Goal: Information Seeking & Learning: Learn about a topic

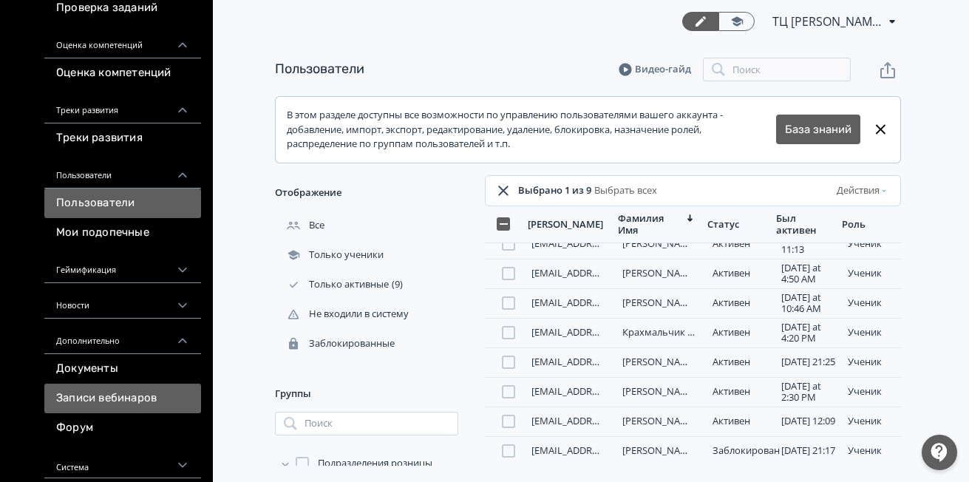
scroll to position [217, 0]
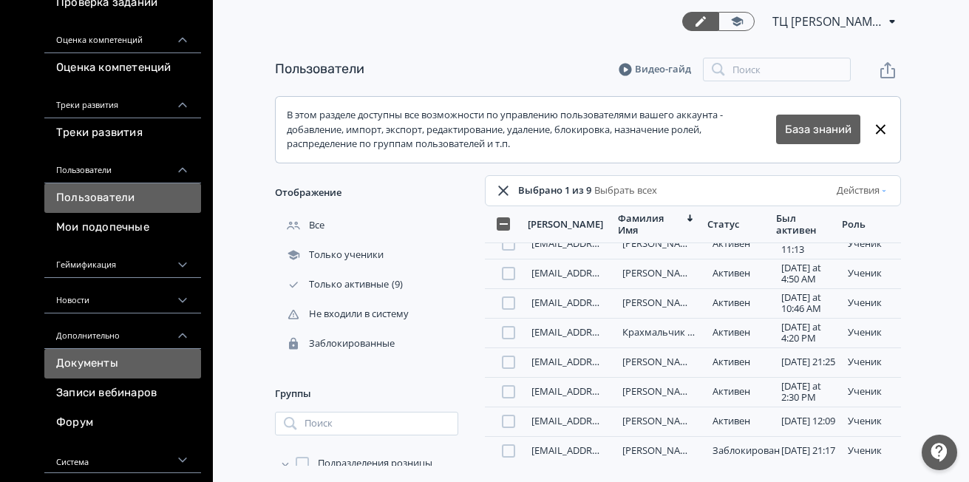
click at [126, 362] on link "Документы" at bounding box center [122, 364] width 157 height 30
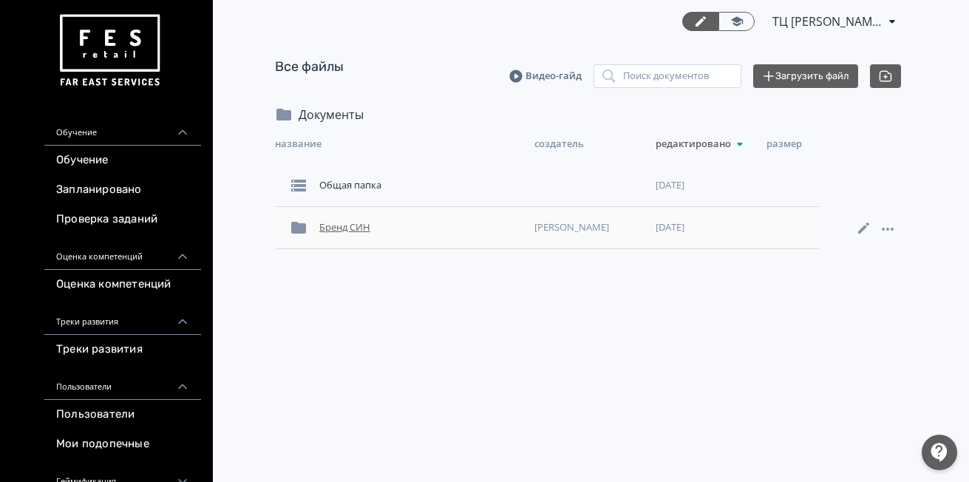
click at [333, 222] on div "Бренд СИН" at bounding box center [420, 227] width 215 height 27
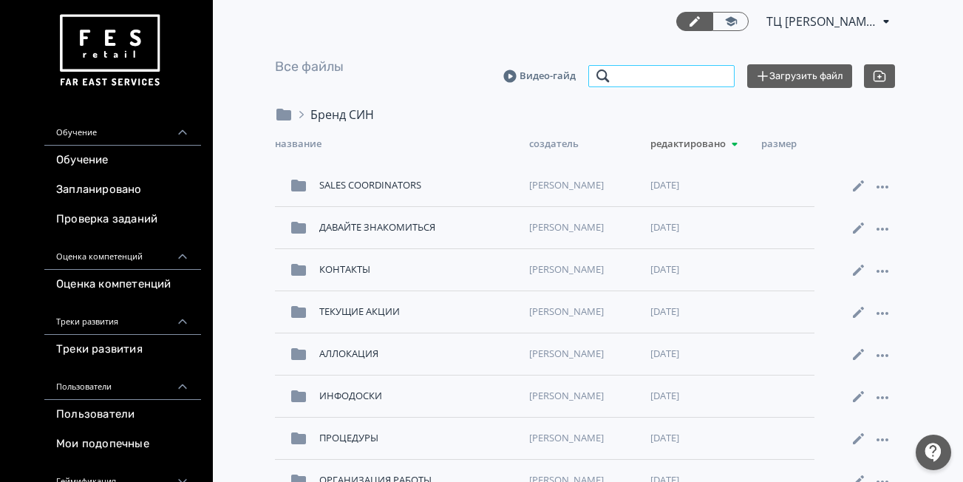
click at [647, 83] on input "search" at bounding box center [661, 76] width 148 height 24
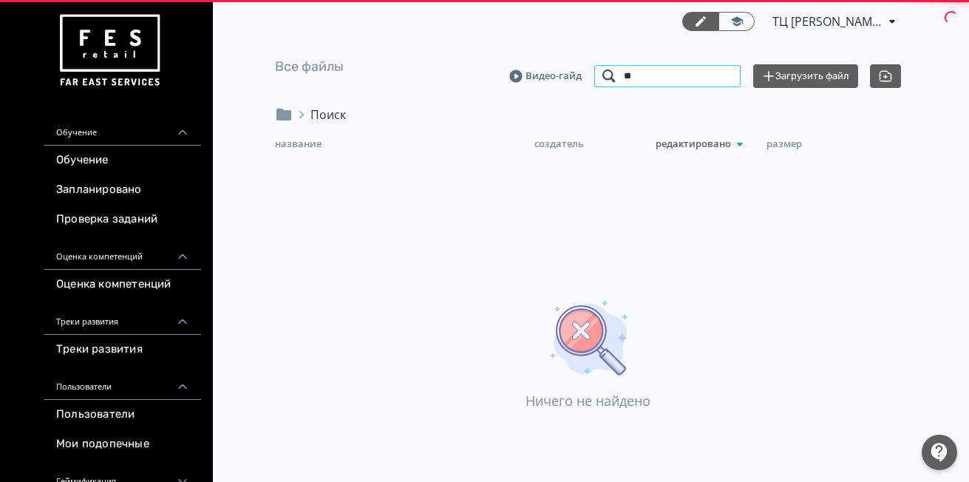
type input "*"
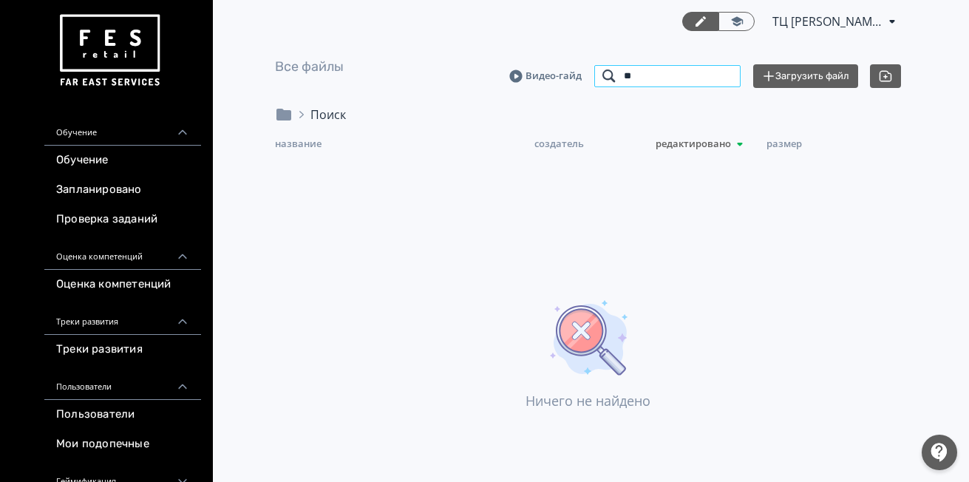
type input "*"
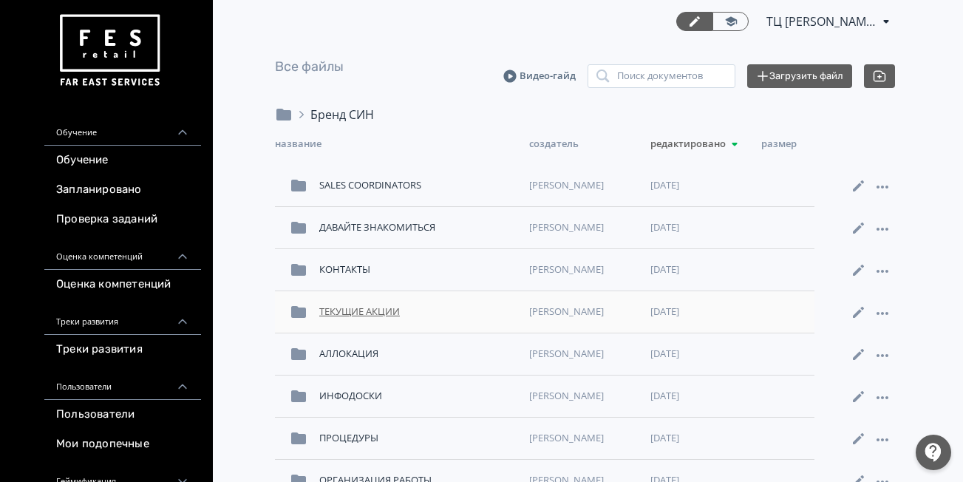
click at [385, 308] on div "ТЕКУЩИЕ АКЦИИ" at bounding box center [418, 312] width 210 height 27
click at [346, 351] on div "АЛЛОКАЦИЯ" at bounding box center [418, 354] width 210 height 27
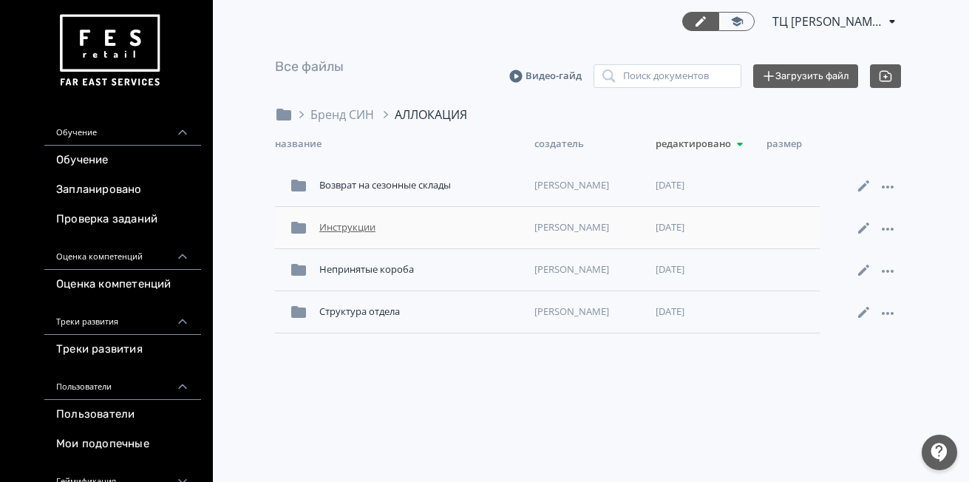
click at [338, 222] on div "Инструкции" at bounding box center [420, 227] width 215 height 27
click at [389, 317] on div "Структура отдела" at bounding box center [420, 312] width 215 height 27
click at [426, 192] on div "Возврат на сезонные склады" at bounding box center [420, 185] width 215 height 27
click at [361, 228] on div "Инструкции" at bounding box center [420, 227] width 215 height 27
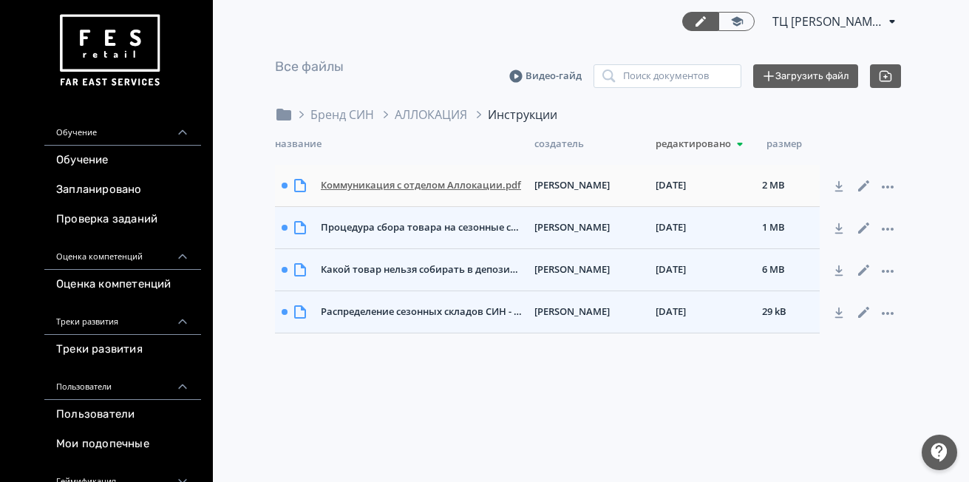
click at [501, 183] on div "Коммуникация с отделом Аллокации.pdf" at bounding box center [422, 185] width 214 height 27
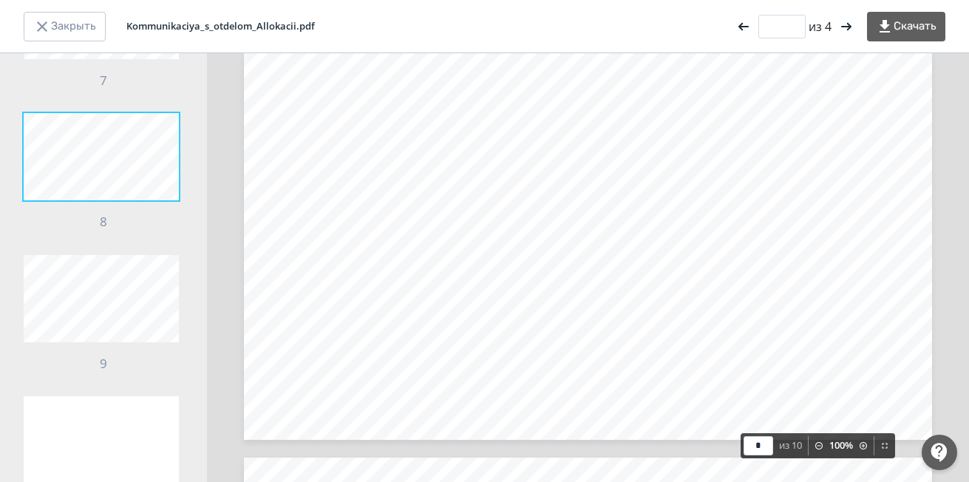
scroll to position [1023, 0]
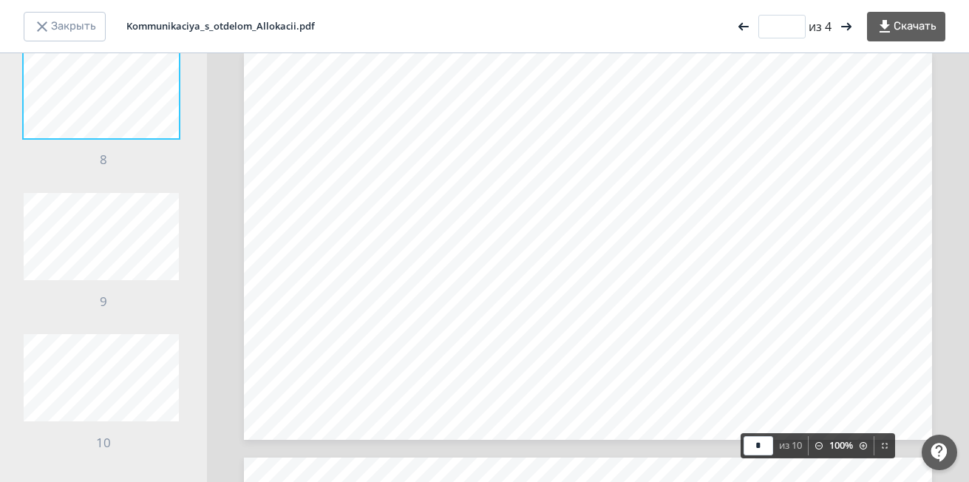
type input "*"
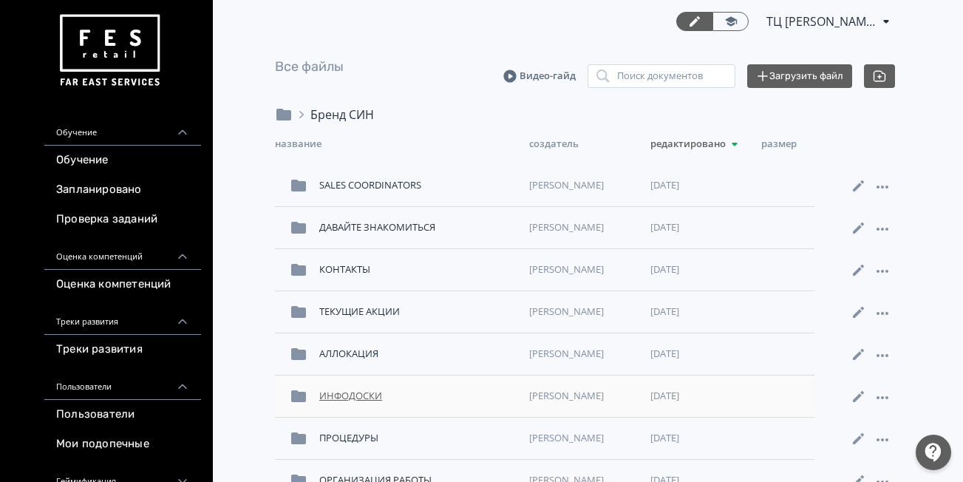
scroll to position [74, 0]
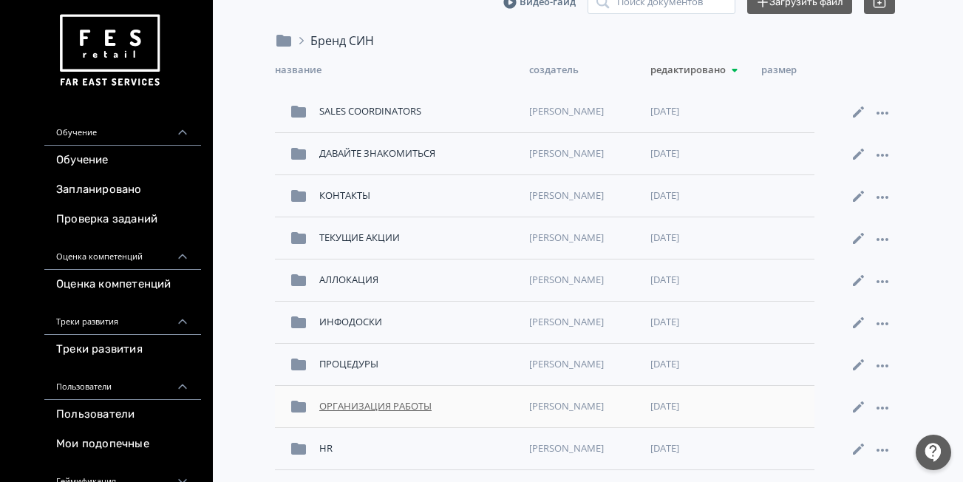
click at [412, 414] on div "ОРГАНИЗАЦИЯ РАБОТЫ" at bounding box center [418, 406] width 210 height 27
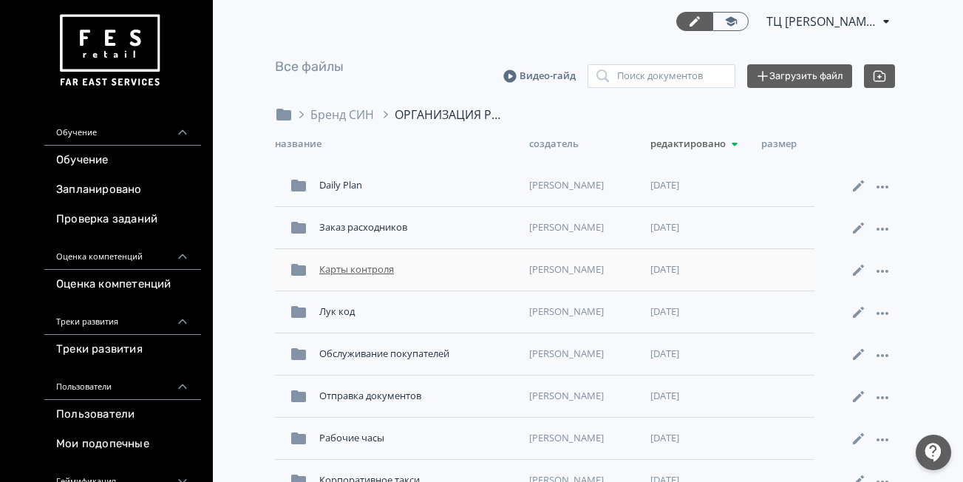
scroll to position [35, 0]
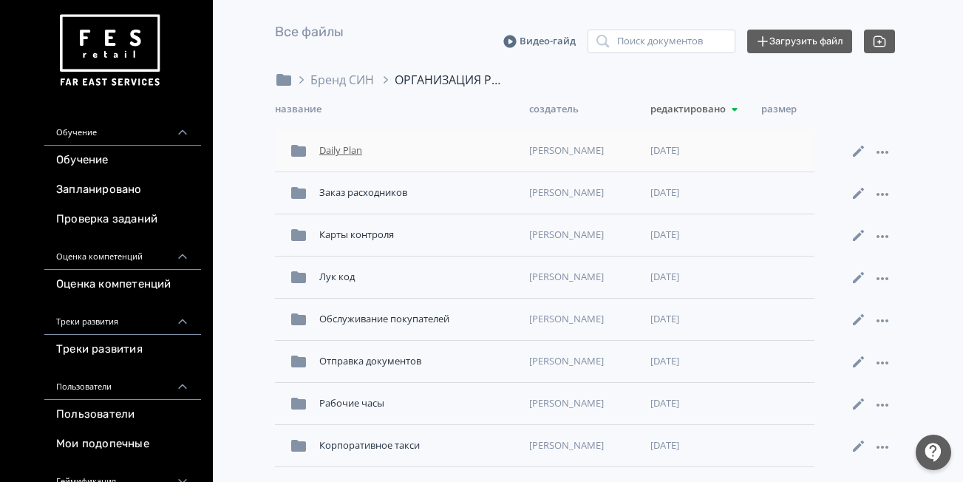
click at [352, 152] on div "Daily Plan" at bounding box center [418, 150] width 210 height 27
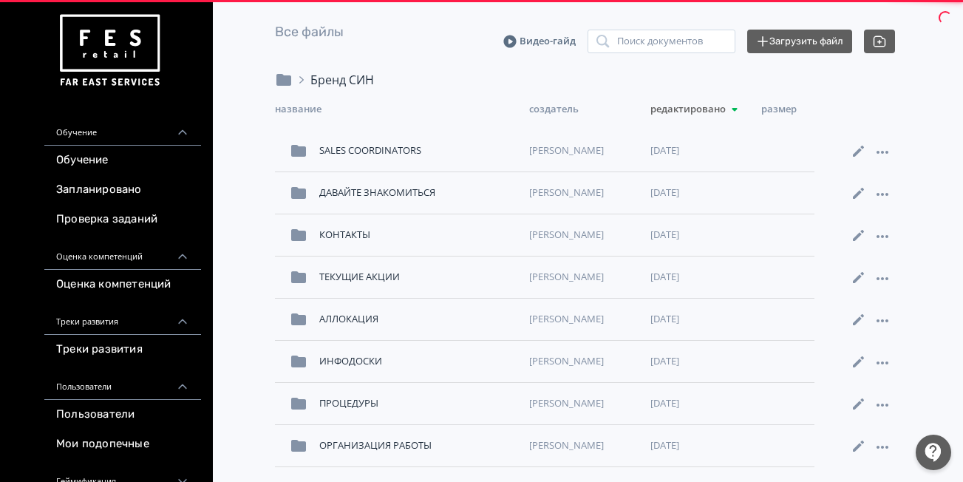
scroll to position [74, 0]
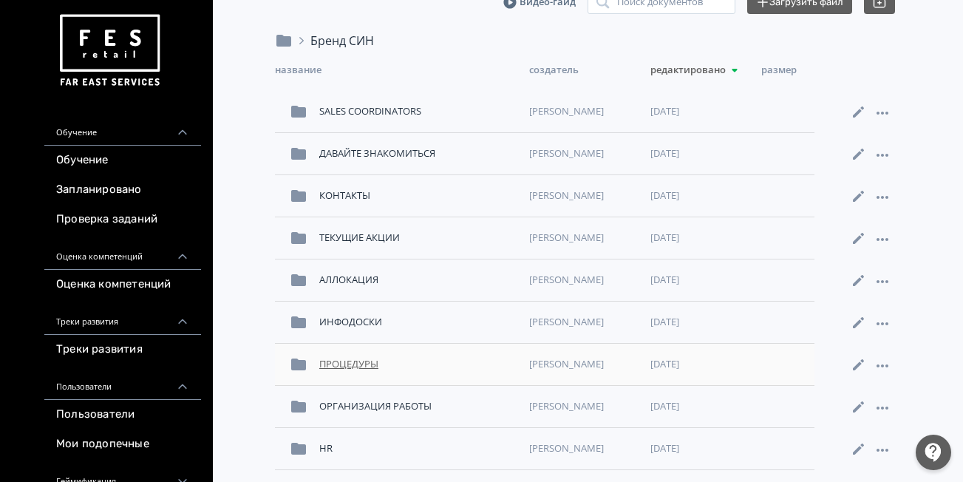
click at [362, 361] on div "ПРОЦЕДУРЫ" at bounding box center [418, 364] width 210 height 27
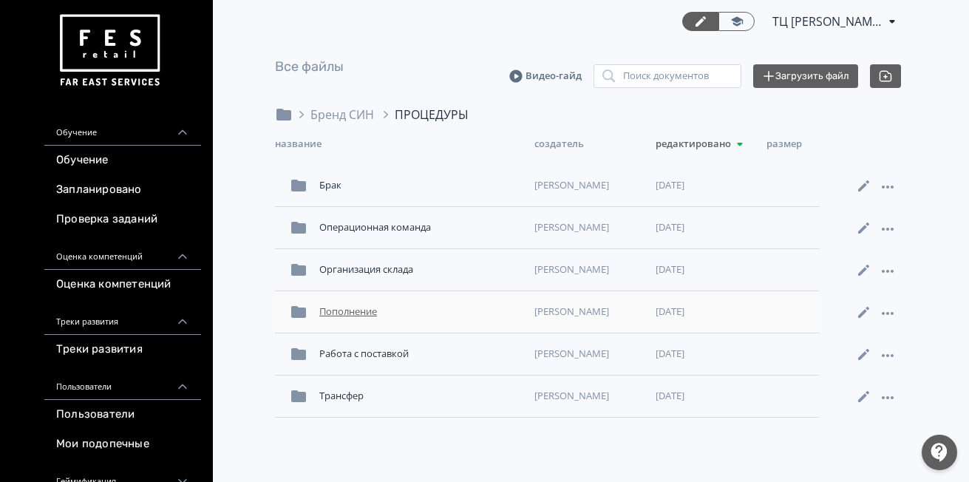
click at [361, 316] on div "Пополнение" at bounding box center [420, 312] width 215 height 27
click at [376, 225] on div "Операционная команда" at bounding box center [420, 227] width 215 height 27
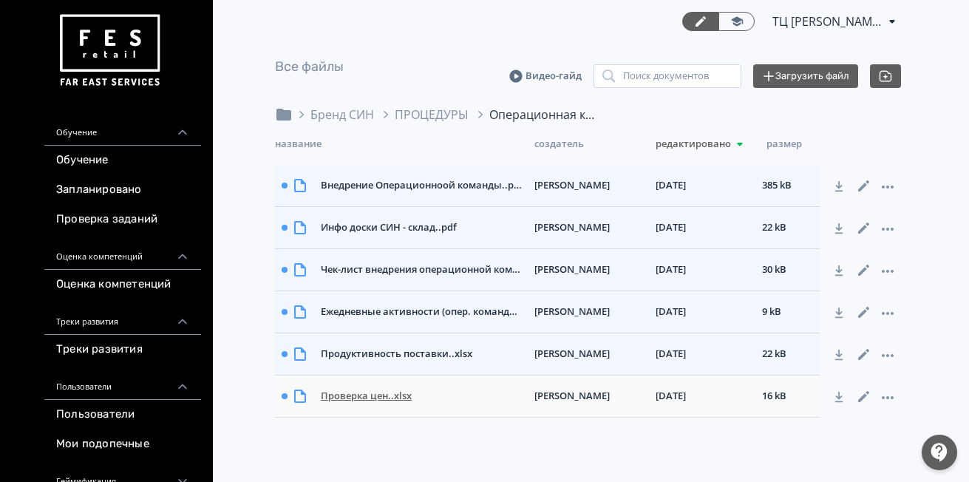
click at [359, 392] on div "Проверка цен..xlsx" at bounding box center [422, 396] width 214 height 27
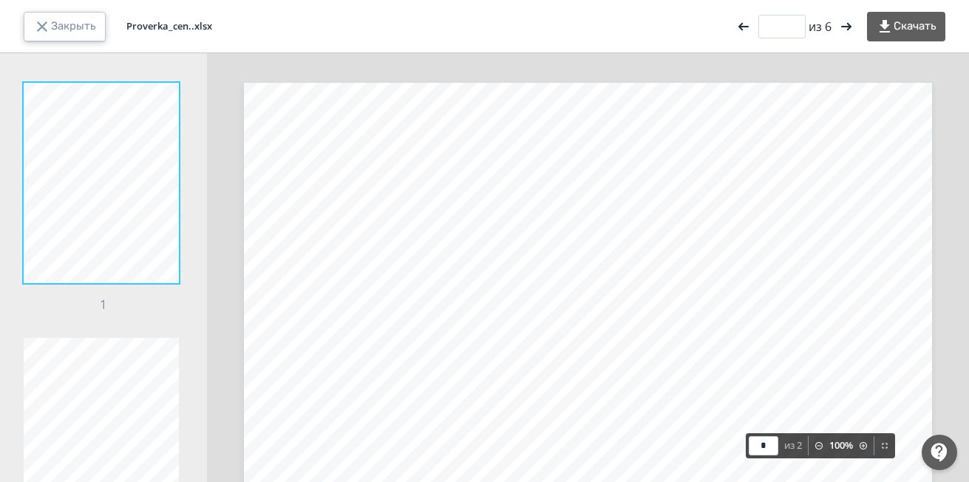
click at [41, 34] on icon "button" at bounding box center [42, 27] width 18 height 18
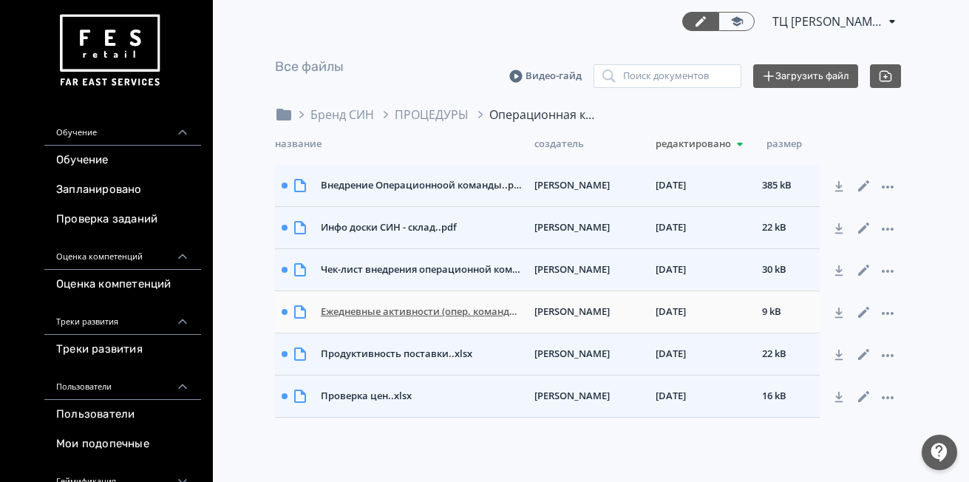
click at [405, 322] on div "Ежедневные активности (опер. команда)..ods" at bounding box center [422, 312] width 214 height 27
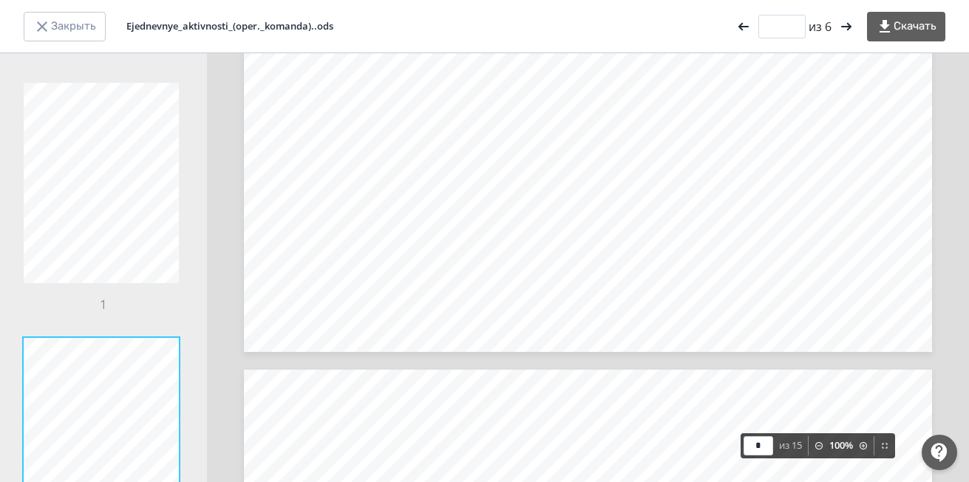
scroll to position [1708, 0]
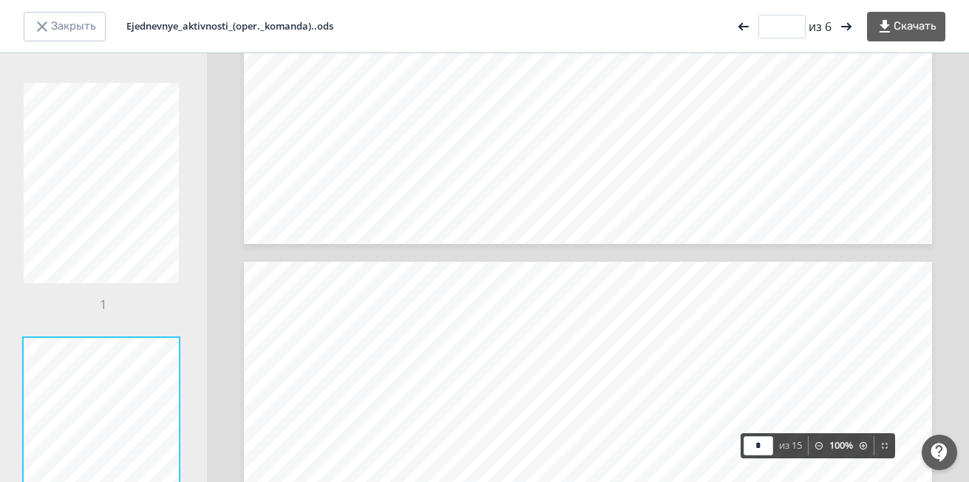
type input "*"
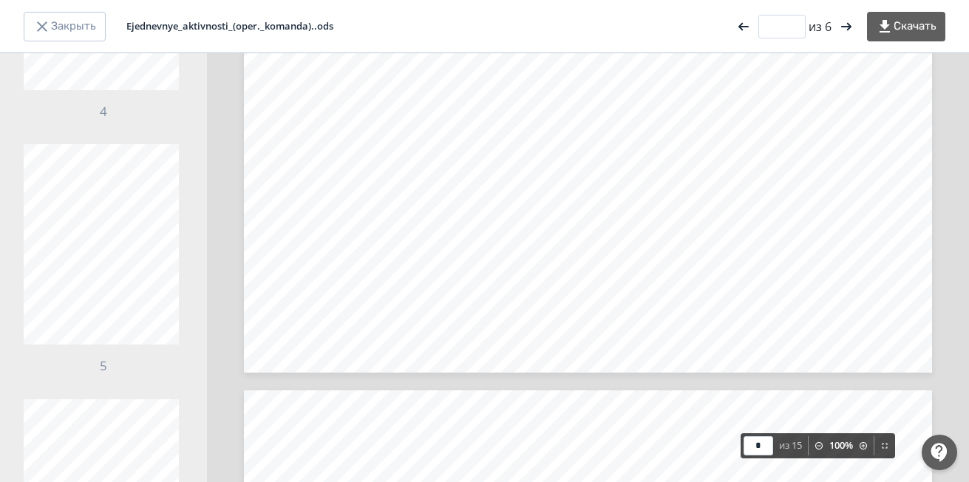
scroll to position [959, 0]
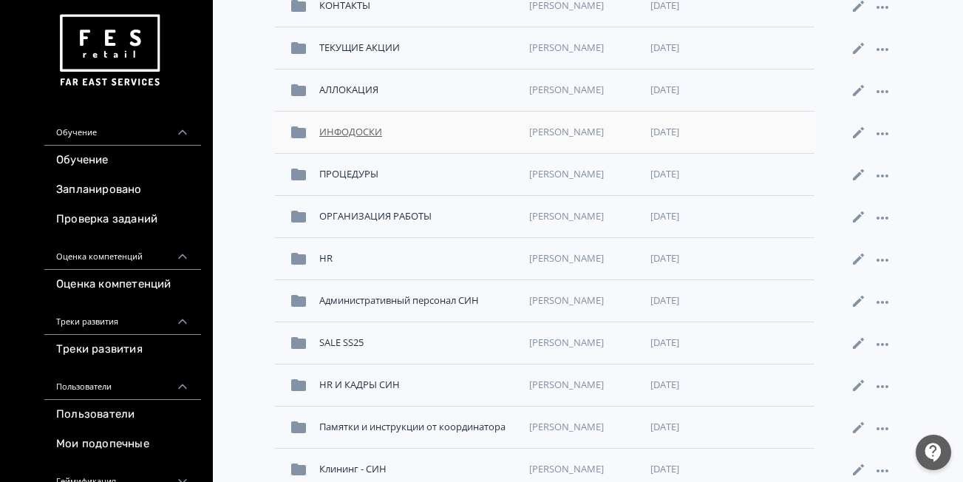
scroll to position [296, 0]
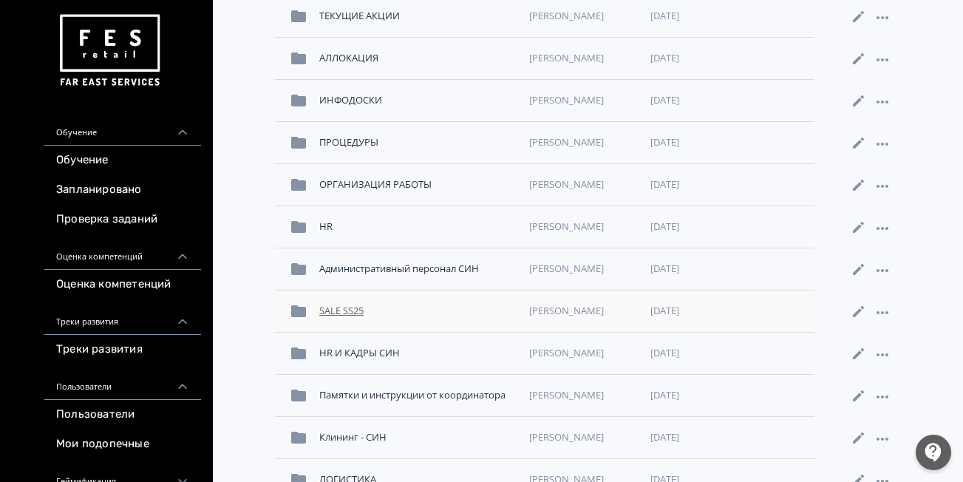
click at [340, 313] on div "SALE SS25" at bounding box center [418, 311] width 210 height 27
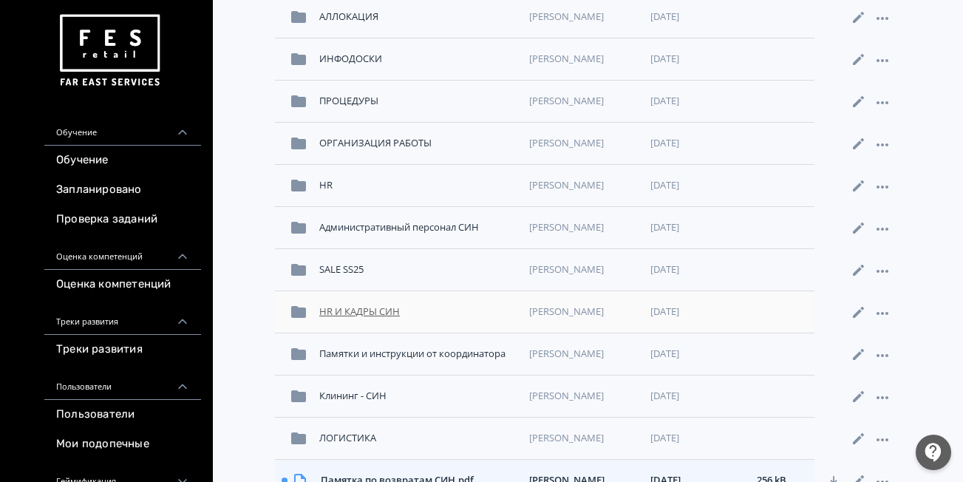
scroll to position [369, 0]
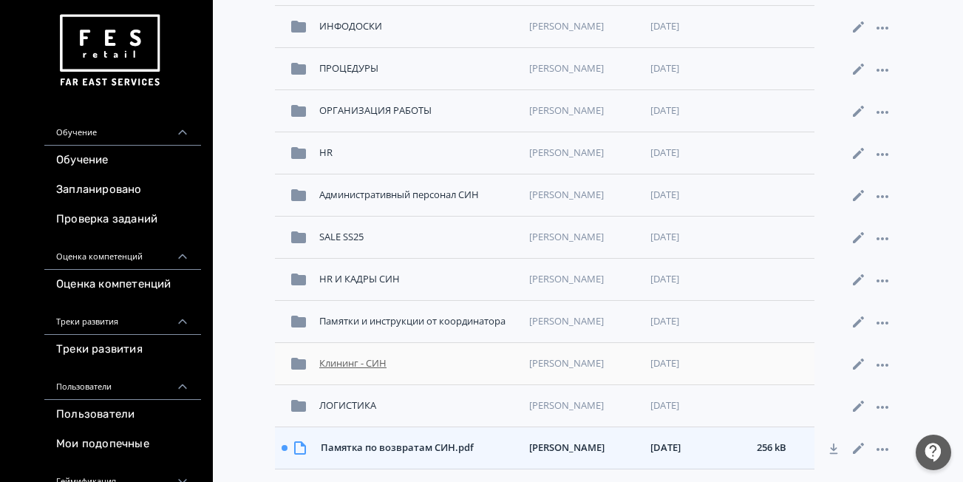
click at [367, 358] on div "Клининг - СИН" at bounding box center [418, 363] width 210 height 27
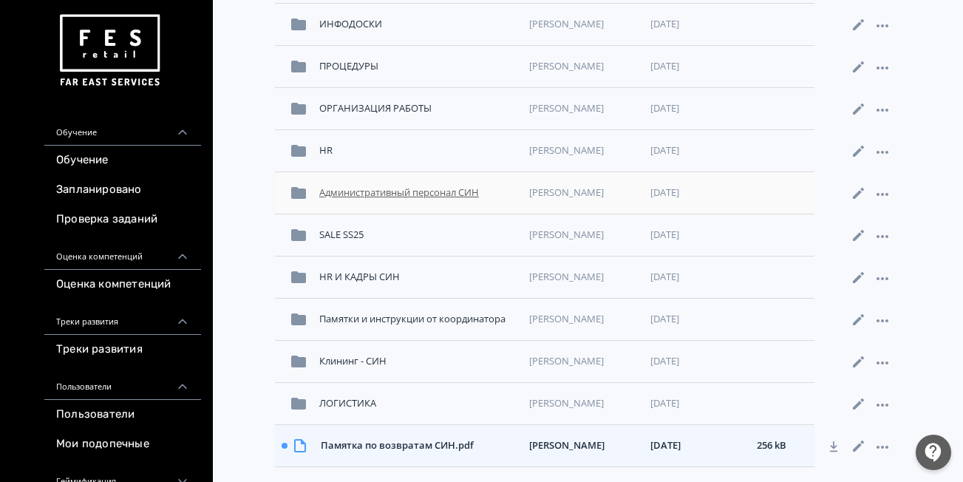
click at [415, 184] on div "Административный персонал СИН" at bounding box center [418, 193] width 210 height 27
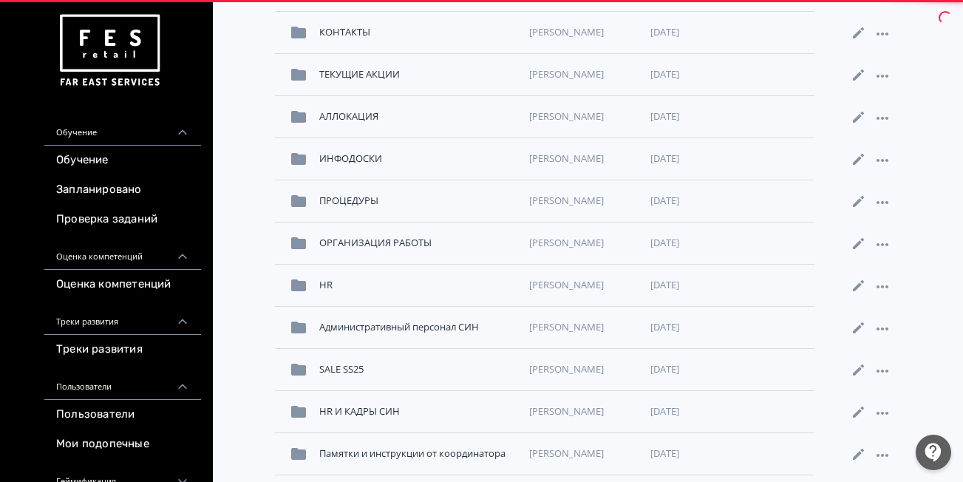
scroll to position [372, 0]
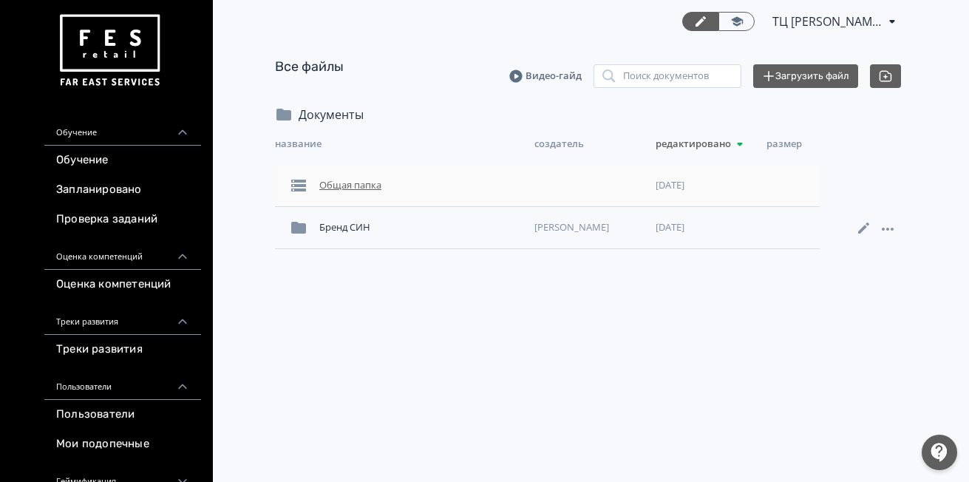
click at [364, 177] on div "Общая папка" at bounding box center [420, 185] width 215 height 27
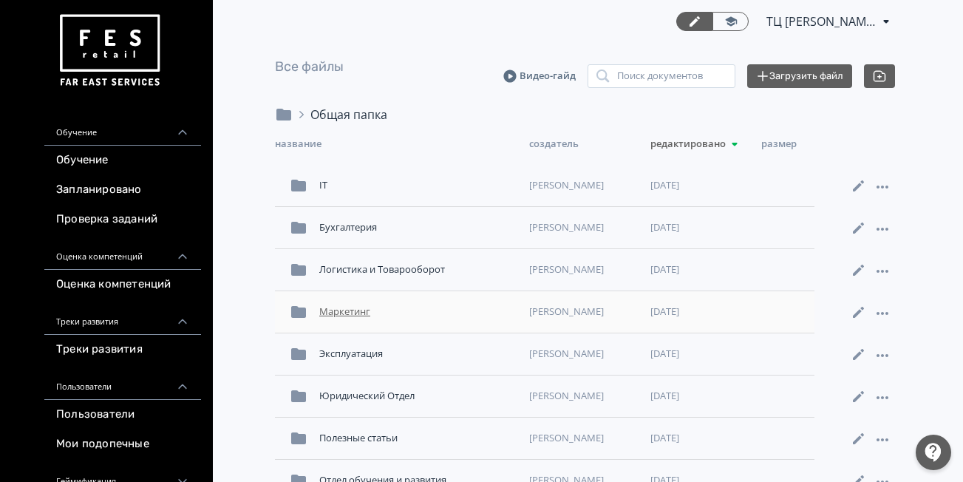
click at [355, 318] on div "Маркетинг" at bounding box center [418, 312] width 210 height 27
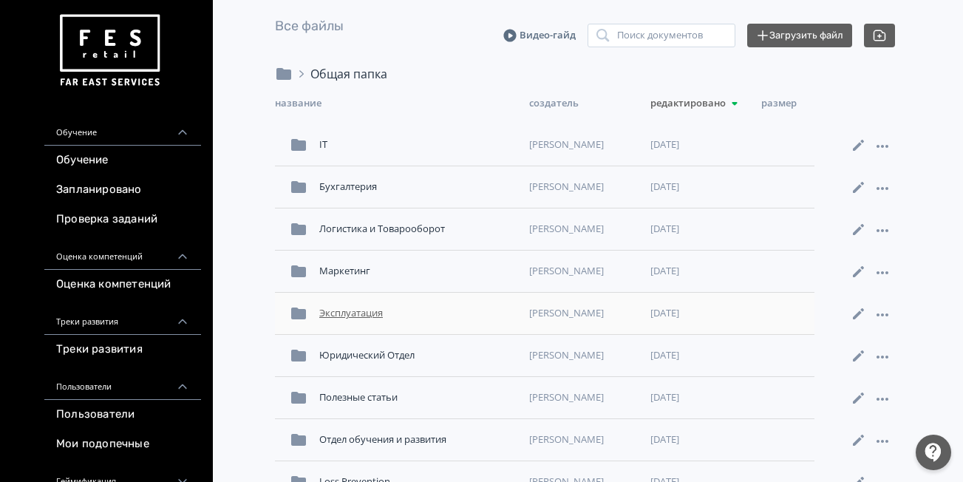
scroll to position [74, 0]
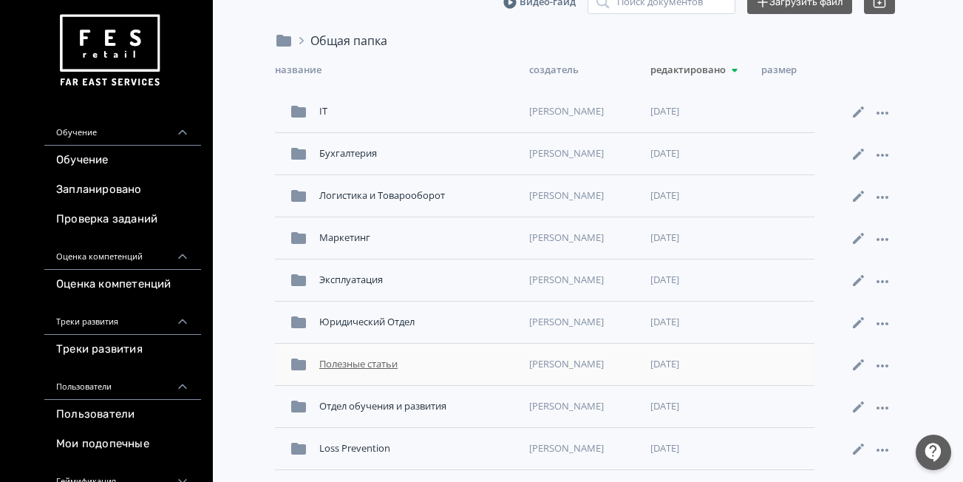
click at [390, 357] on div "Полезные статьи" at bounding box center [418, 364] width 210 height 27
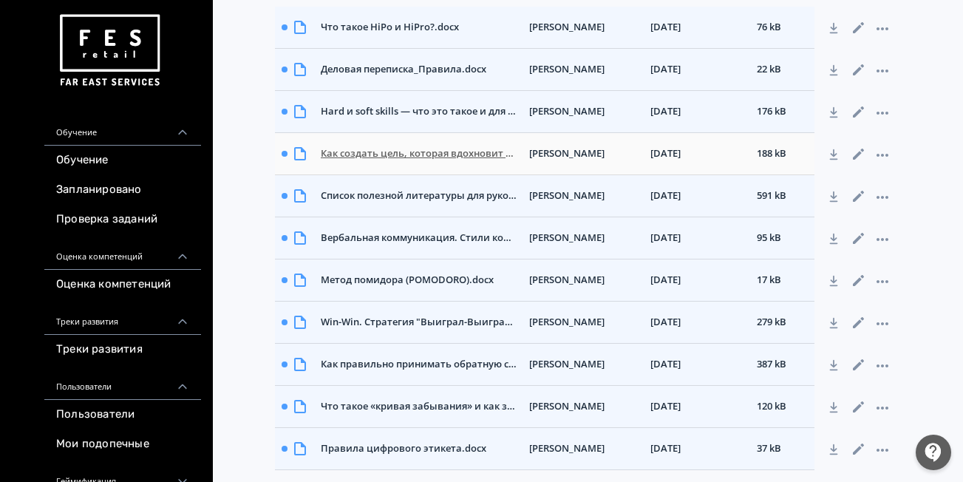
scroll to position [161, 0]
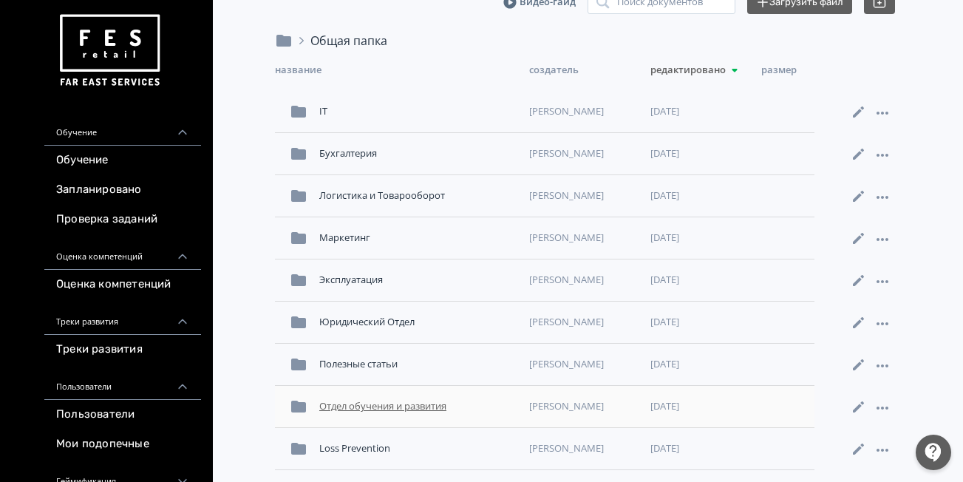
scroll to position [77, 0]
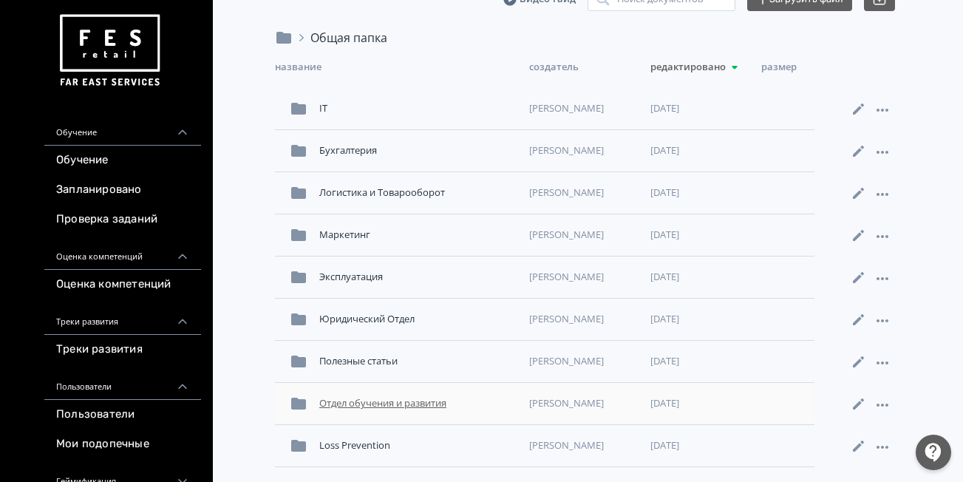
click at [451, 396] on div "Отдел обучения и развития" at bounding box center [418, 403] width 210 height 27
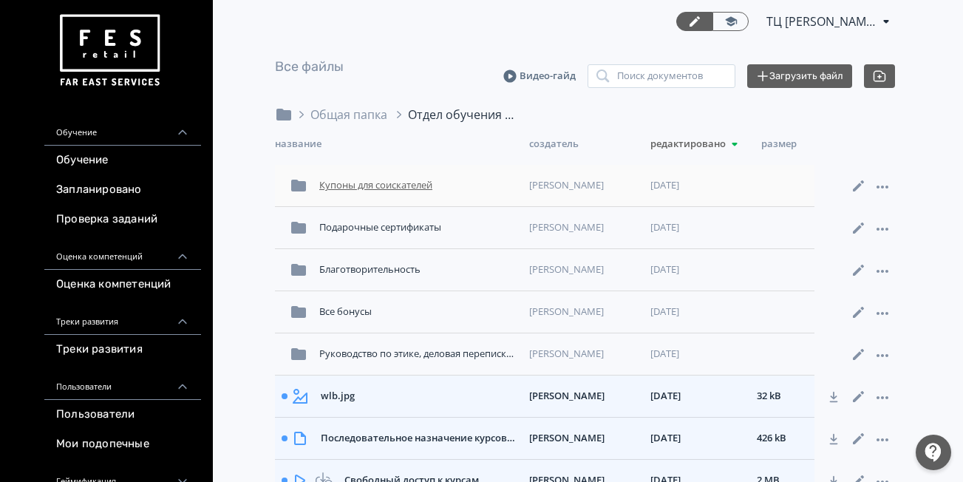
click at [429, 182] on div "Купоны для соискателей" at bounding box center [418, 185] width 210 height 27
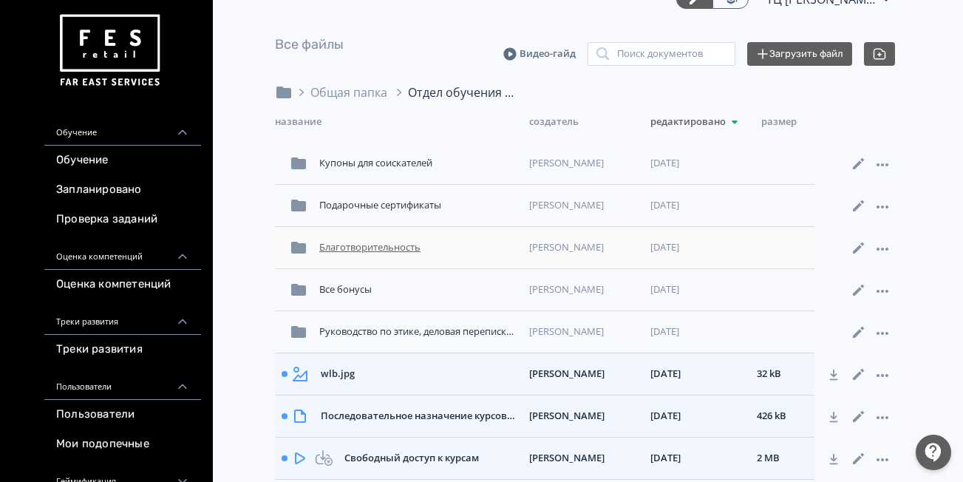
scroll to position [35, 0]
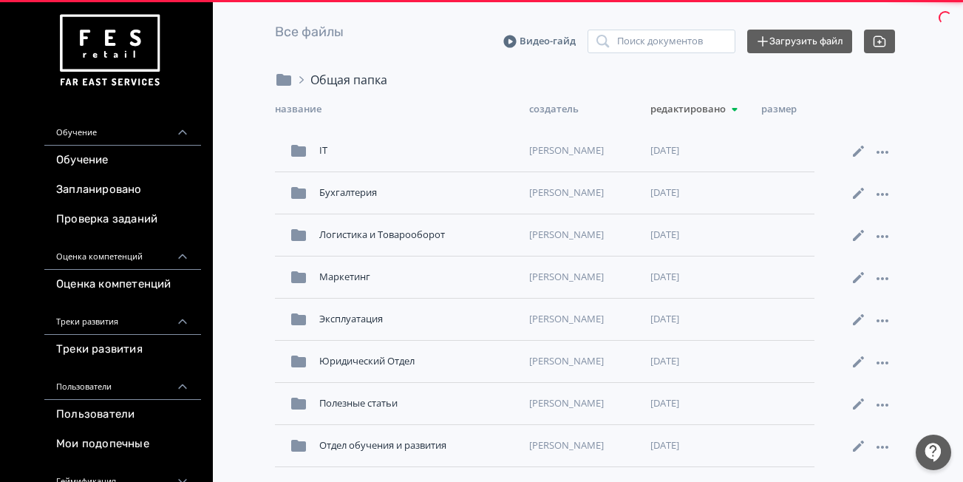
scroll to position [77, 0]
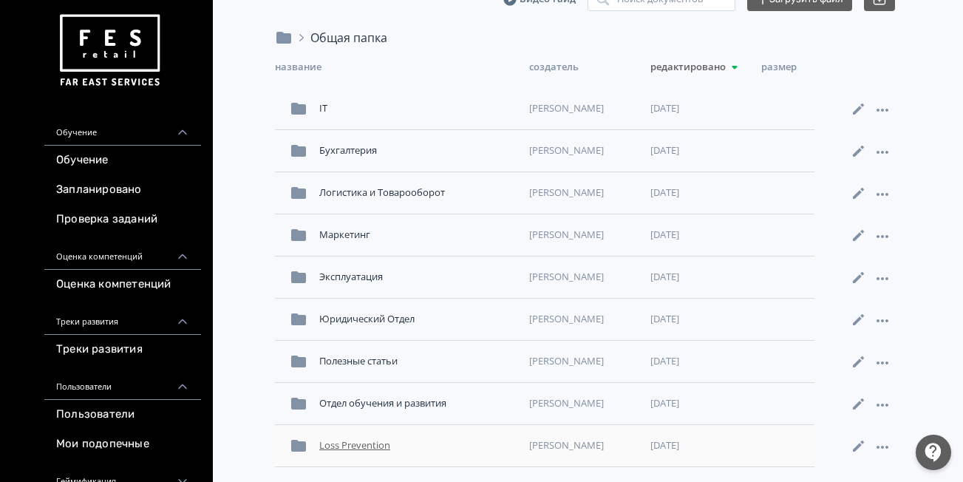
click at [340, 452] on div "Loss Prevention" at bounding box center [418, 445] width 210 height 27
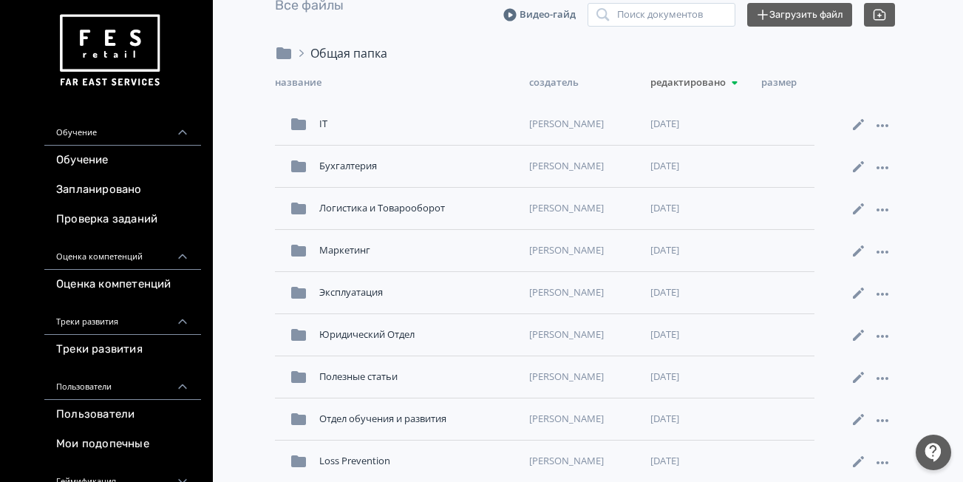
scroll to position [77, 0]
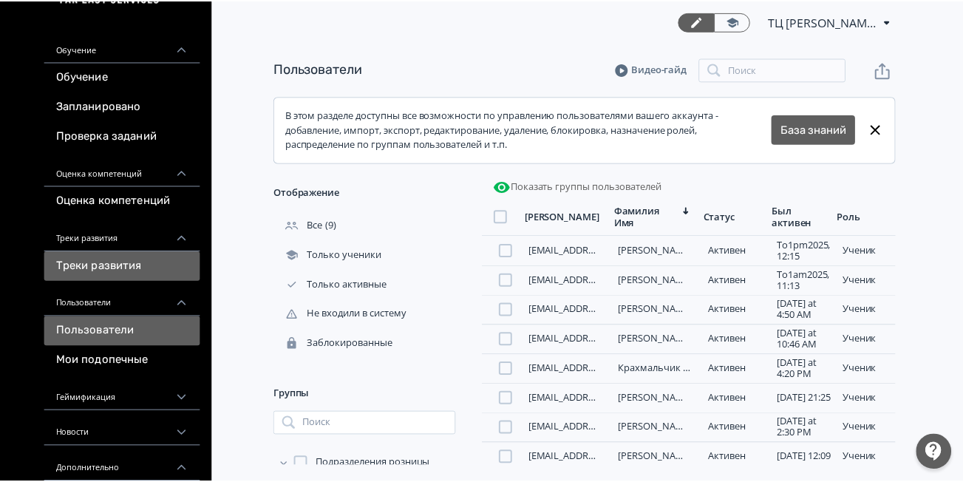
scroll to position [217, 0]
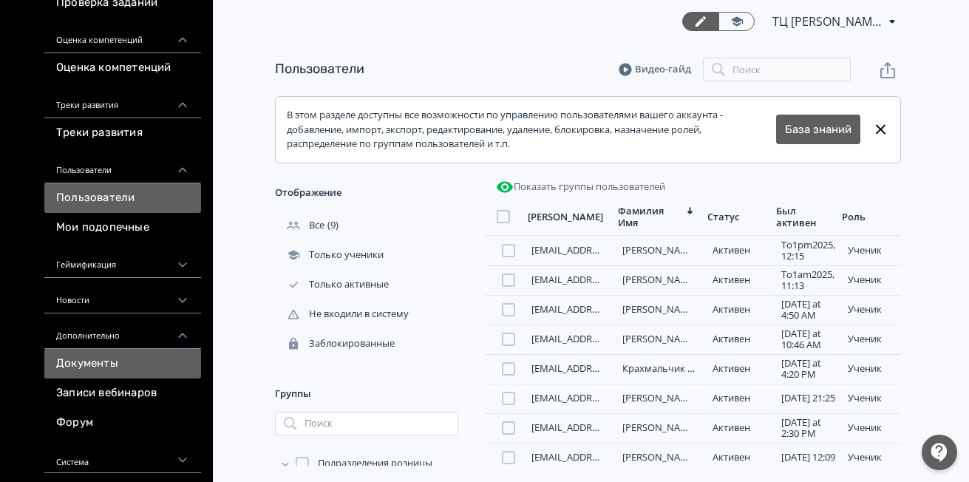
click at [92, 372] on link "Документы" at bounding box center [122, 364] width 157 height 30
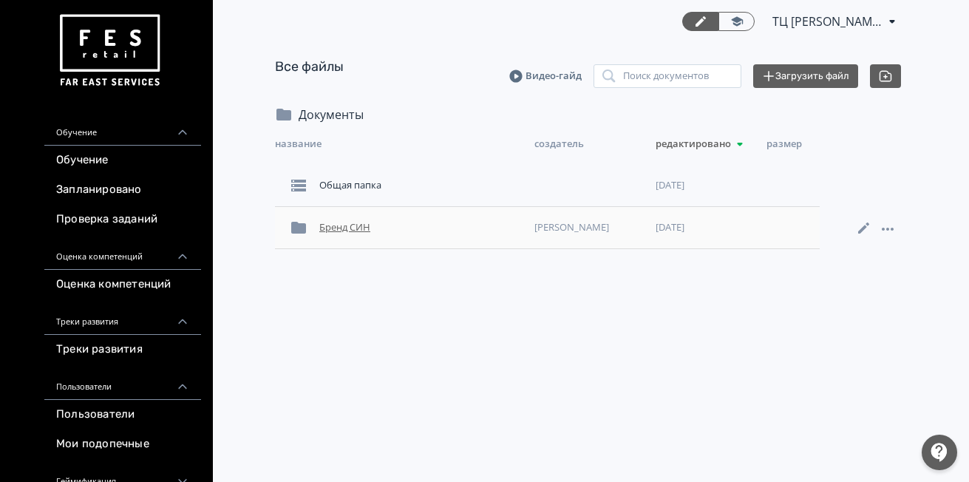
click at [321, 231] on div "Бренд СИН" at bounding box center [420, 227] width 215 height 27
